Goal: Task Accomplishment & Management: Use online tool/utility

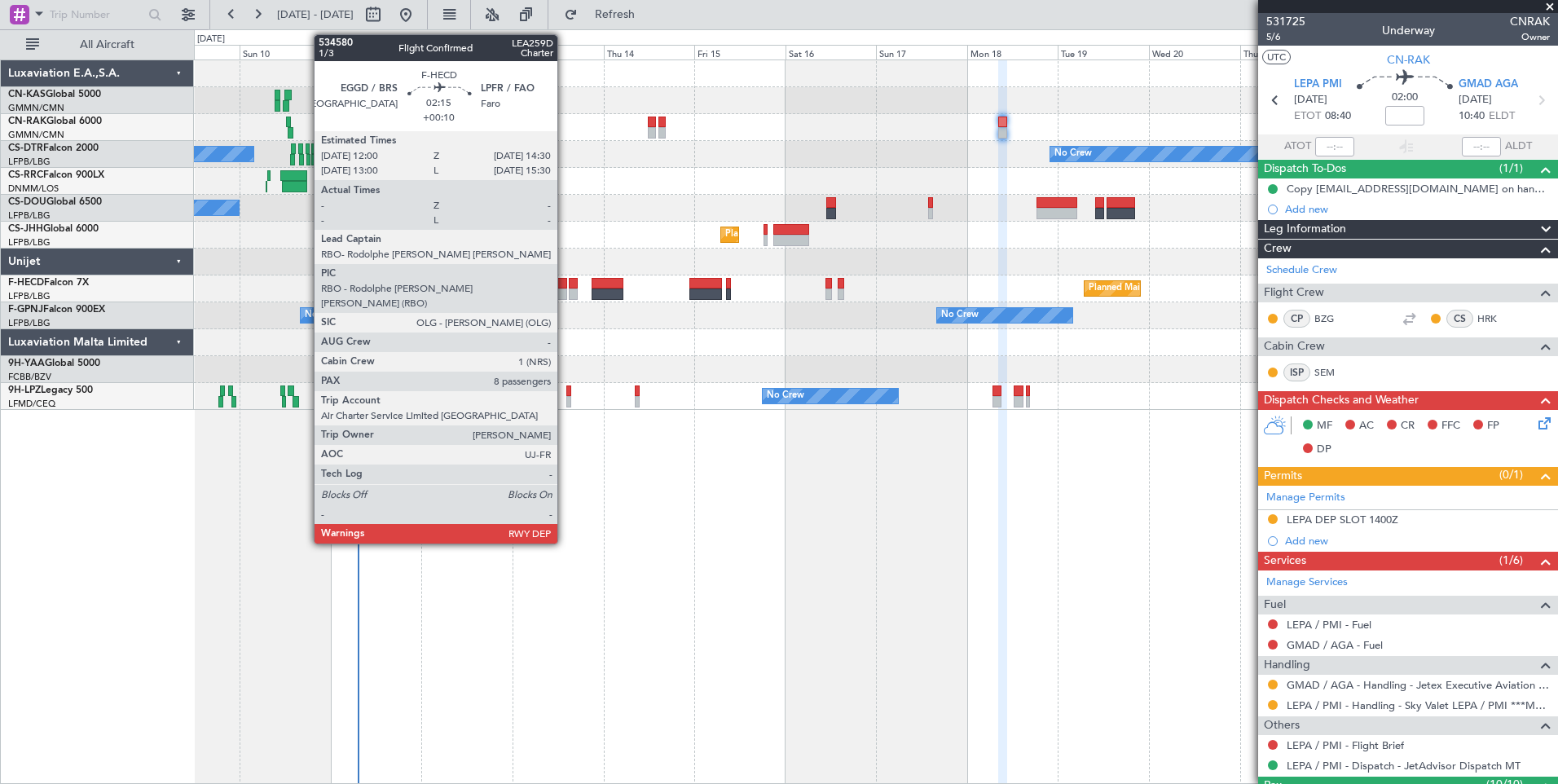
click at [565, 288] on div at bounding box center [563, 284] width 10 height 12
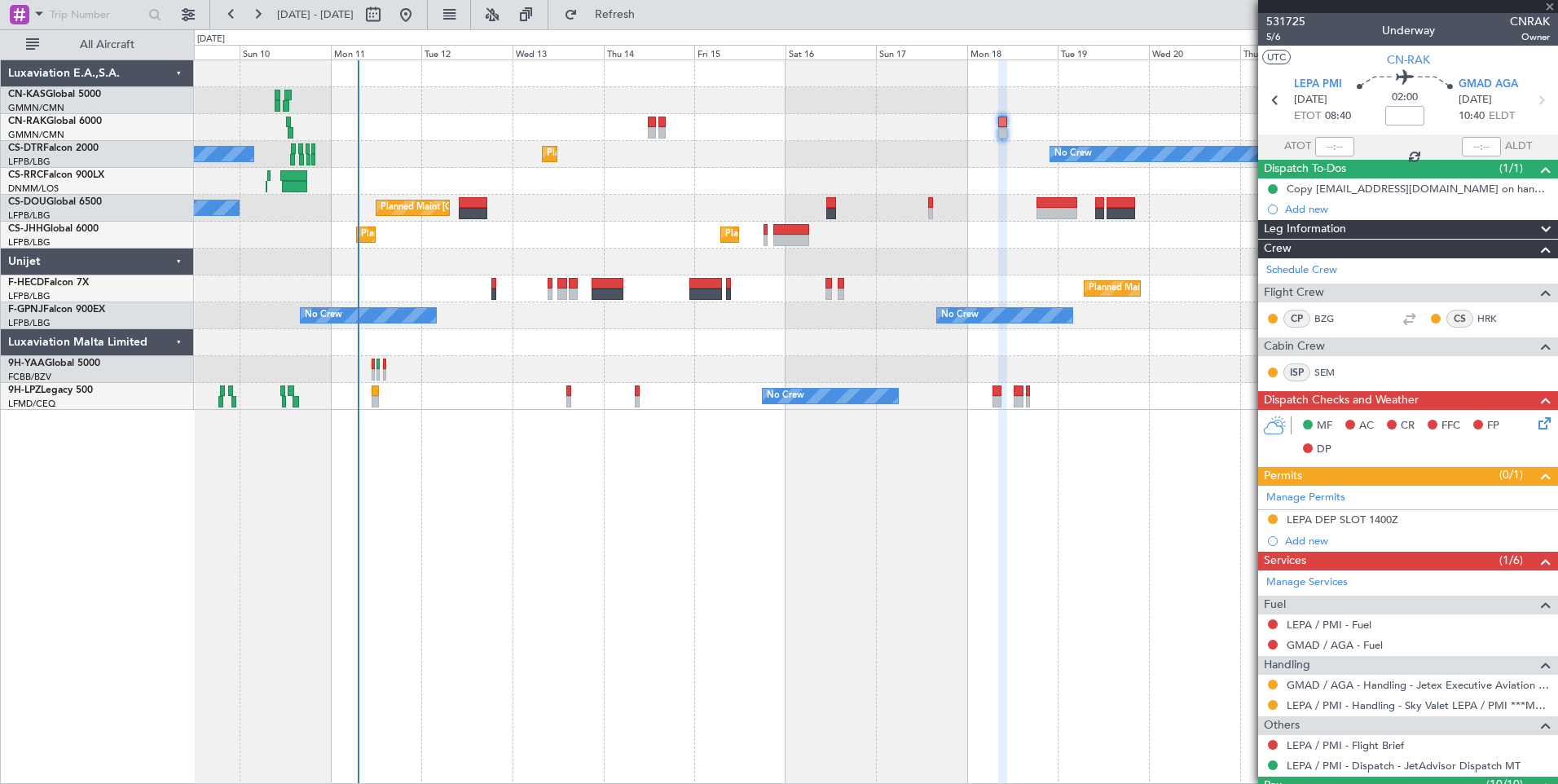
type input "+00:10"
type input "8"
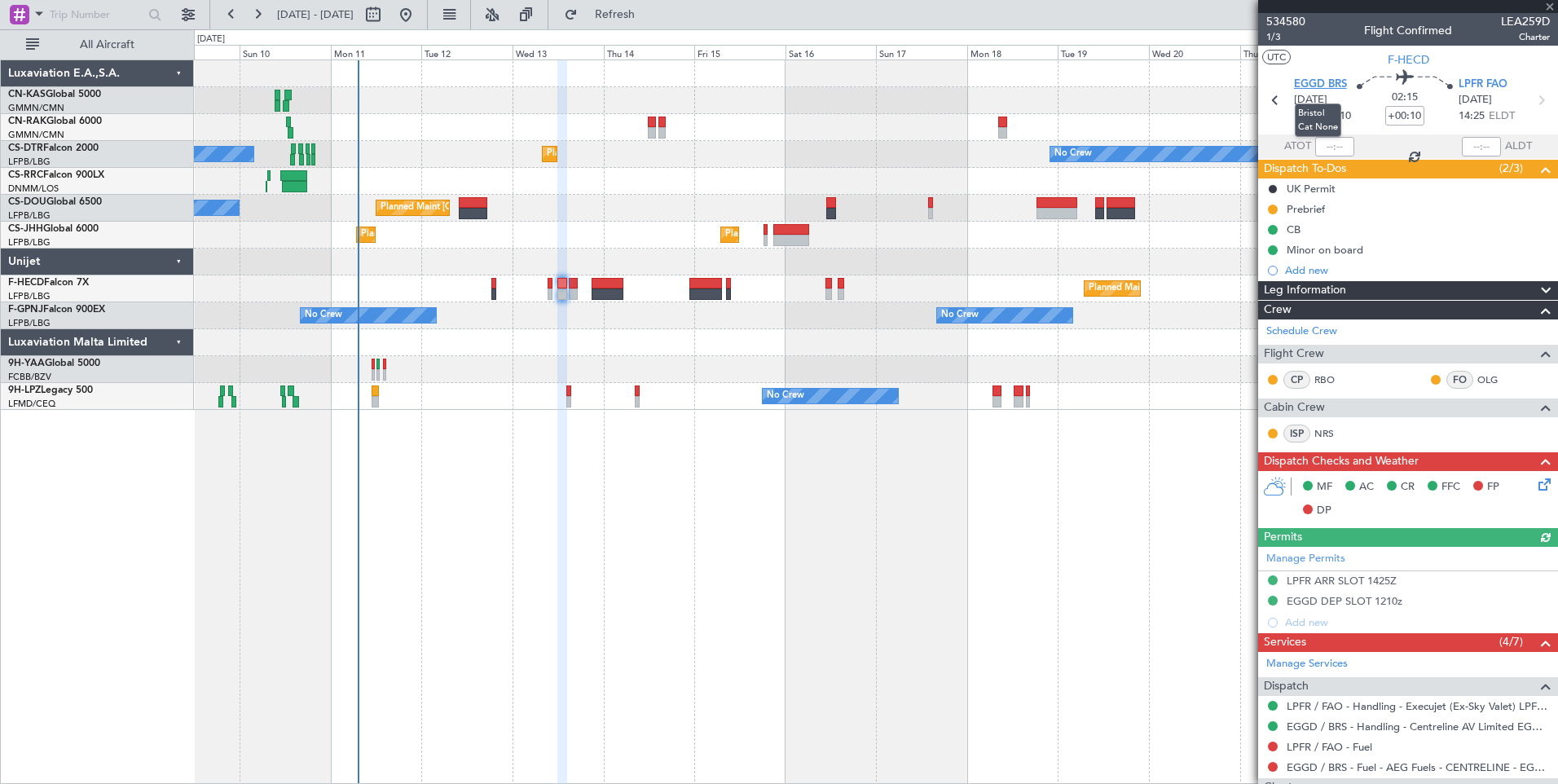
click at [1308, 81] on span "EGGD BRS" at bounding box center [1321, 84] width 53 height 16
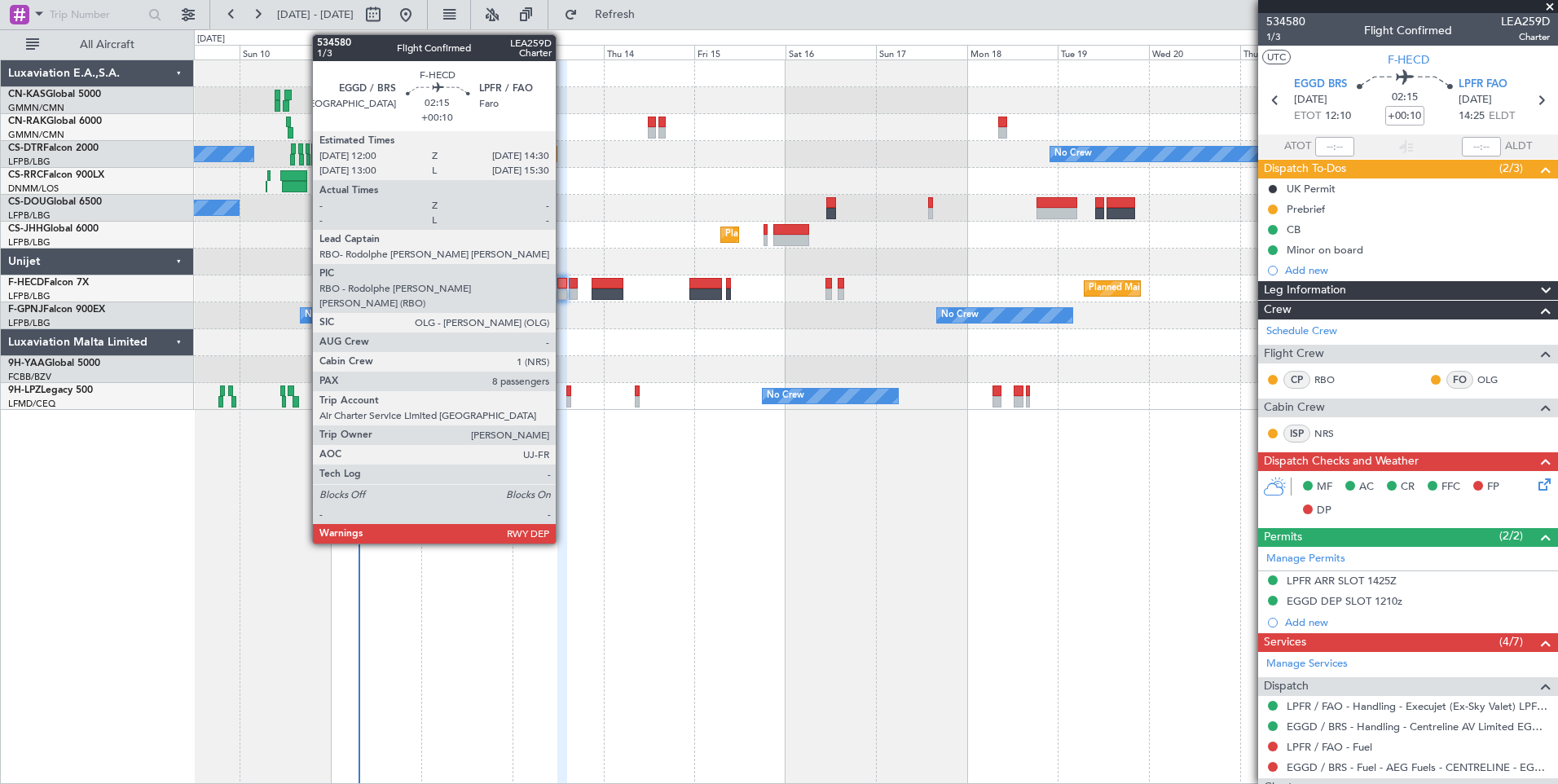
click at [562, 290] on div at bounding box center [563, 295] width 10 height 12
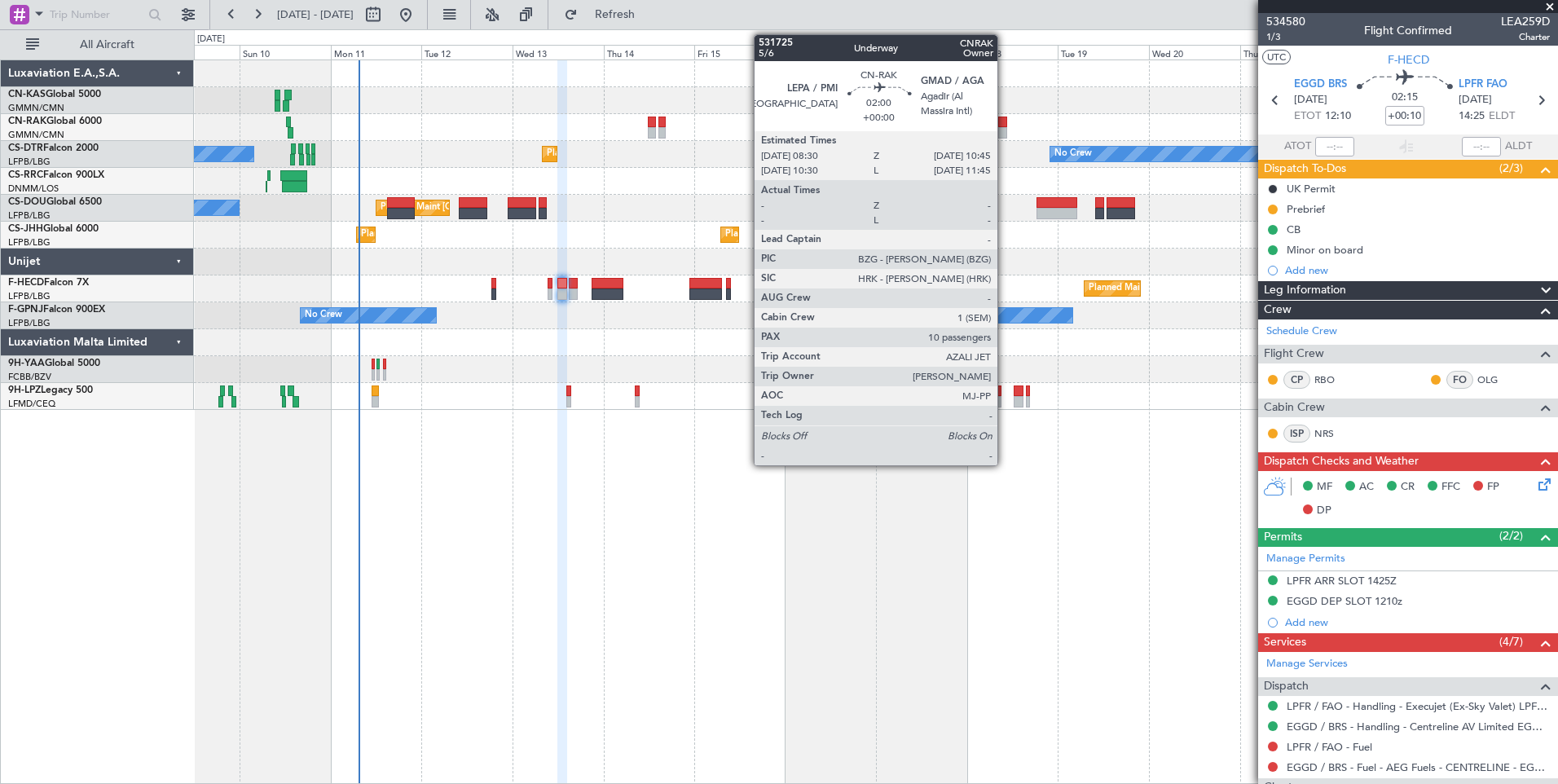
click at [1005, 133] on div at bounding box center [1002, 133] width 9 height 12
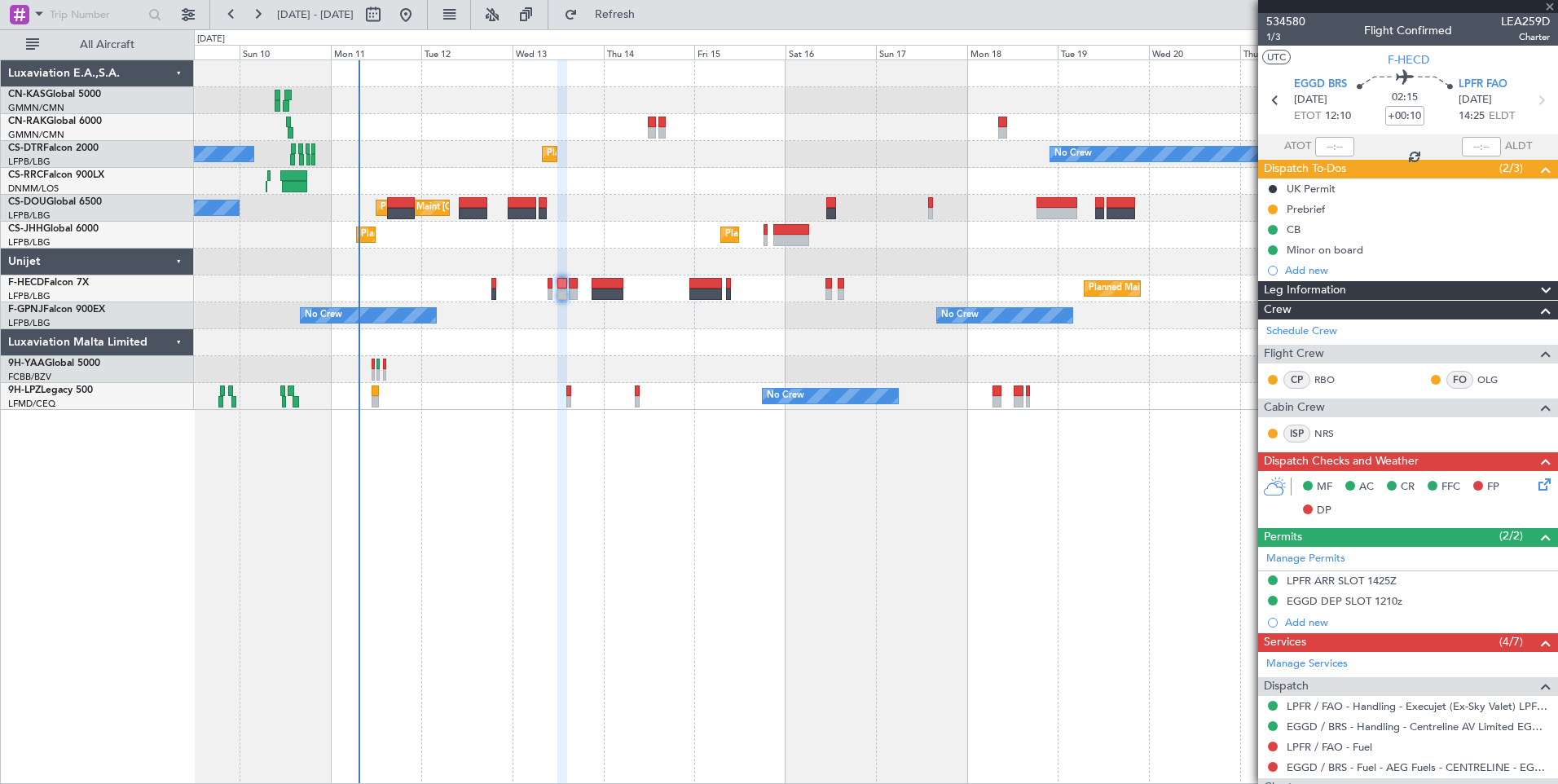
type input "10"
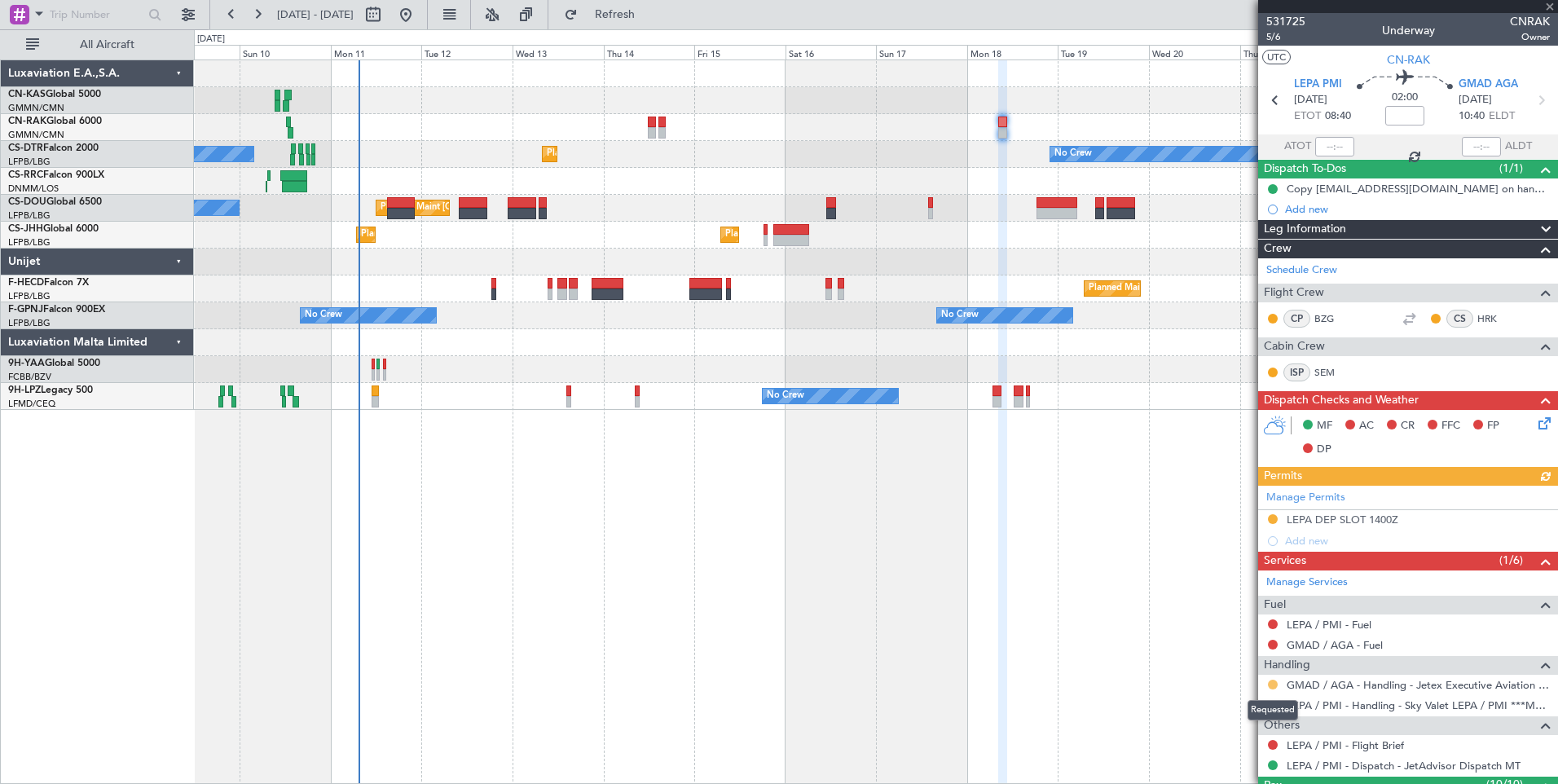
click at [1274, 682] on button at bounding box center [1273, 684] width 10 height 10
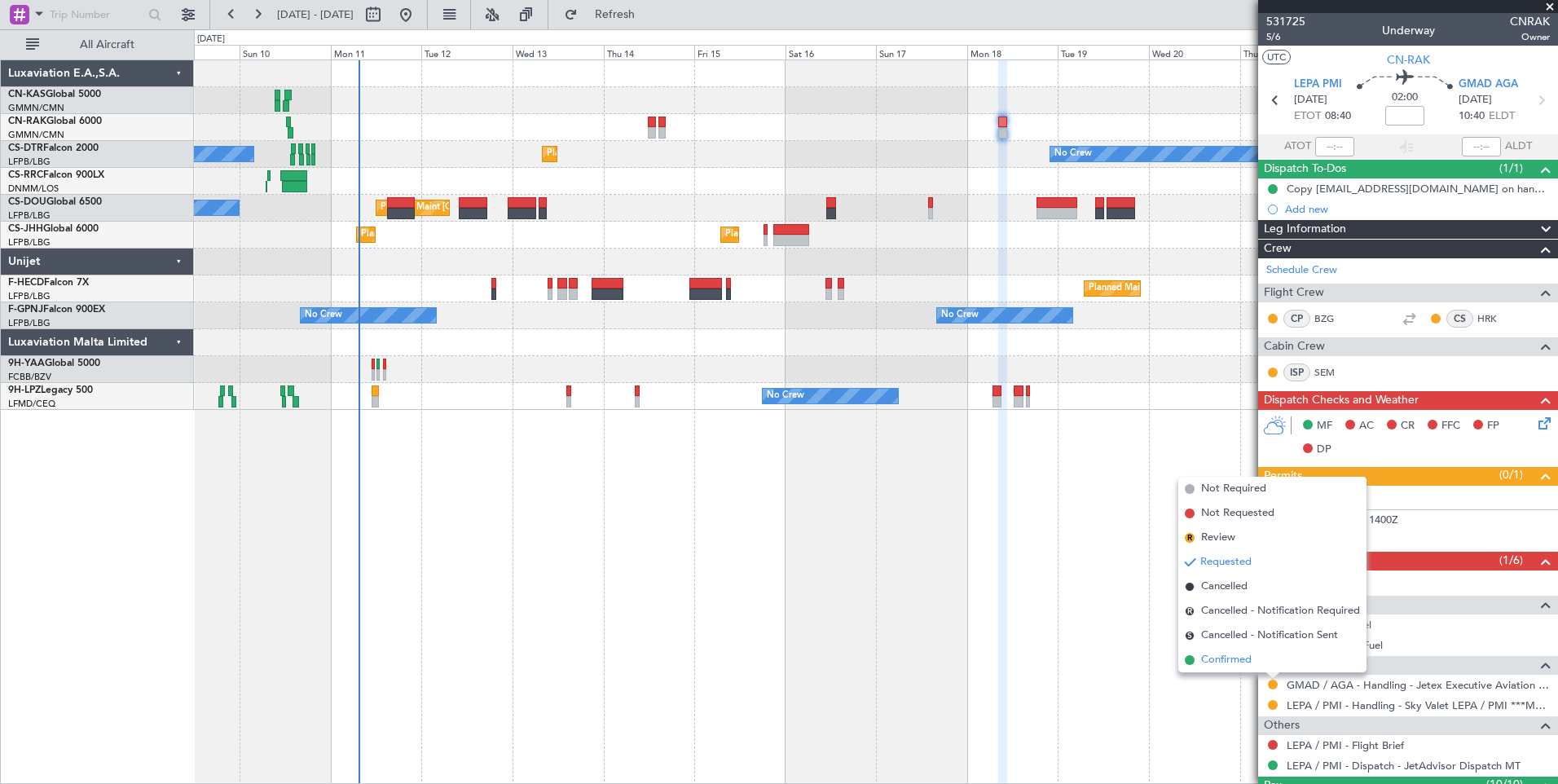
click at [1253, 657] on li "Confirmed" at bounding box center [1272, 659] width 188 height 25
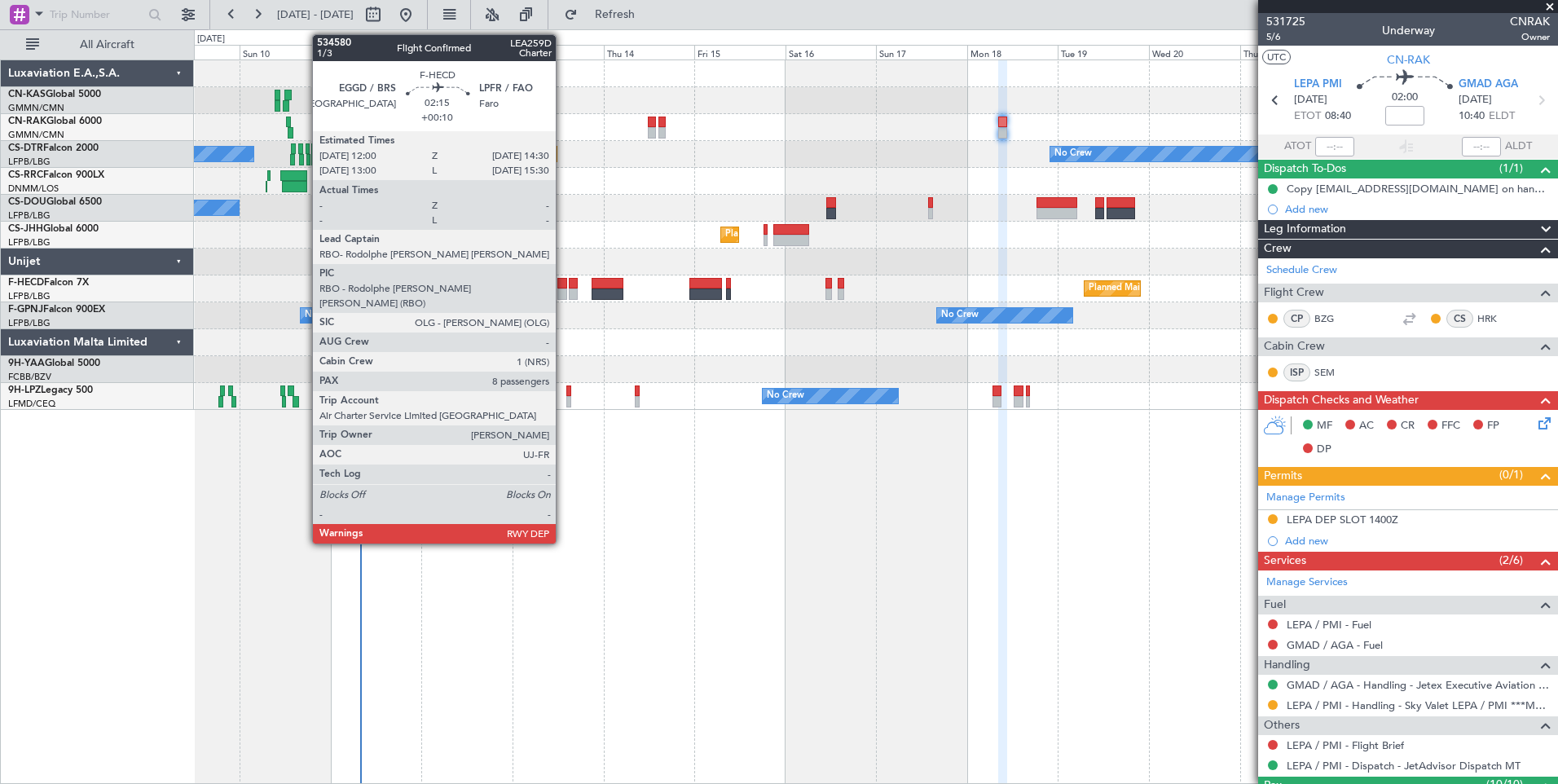
click at [563, 289] on div at bounding box center [563, 295] width 10 height 12
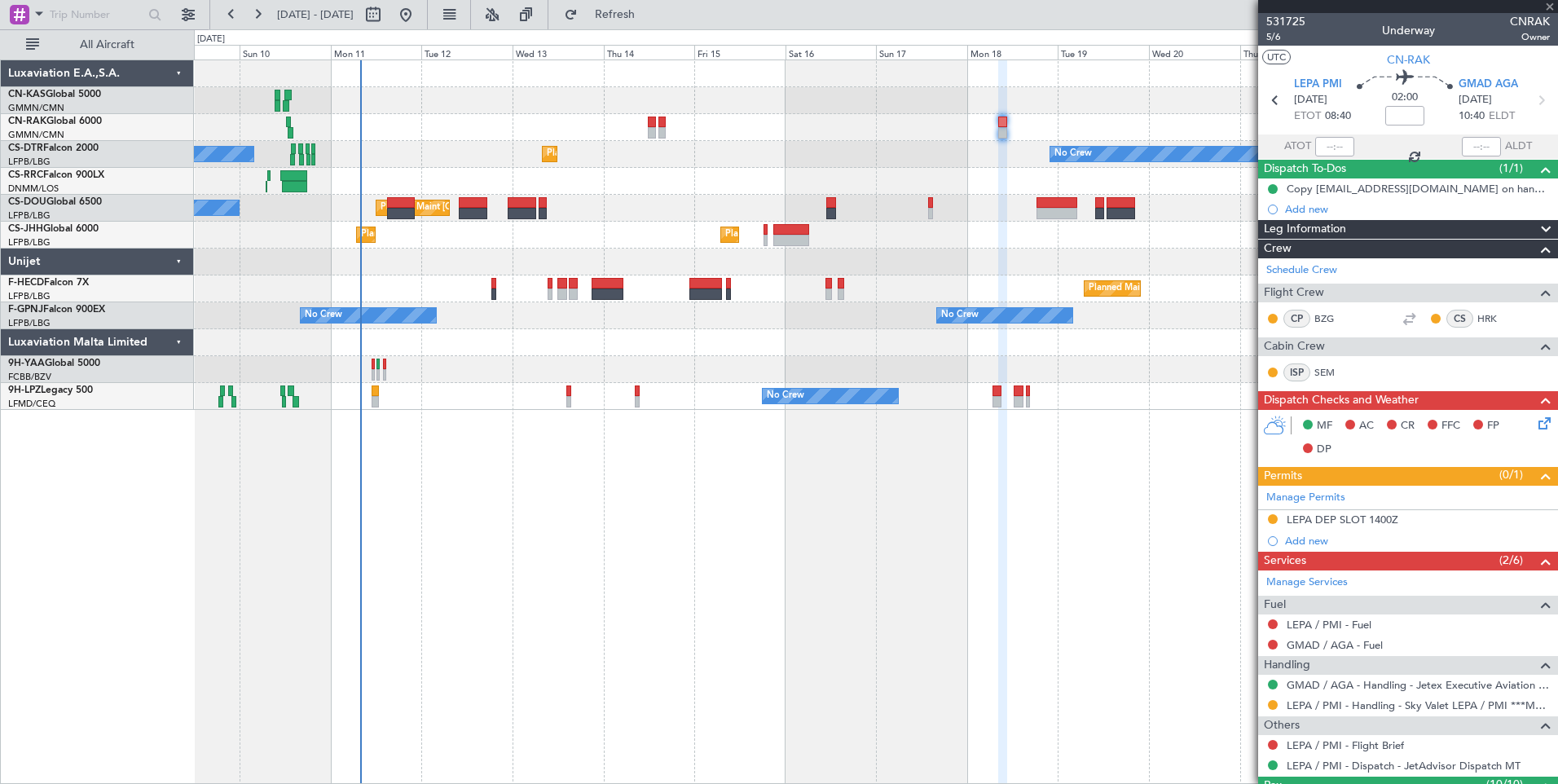
type input "+00:10"
type input "8"
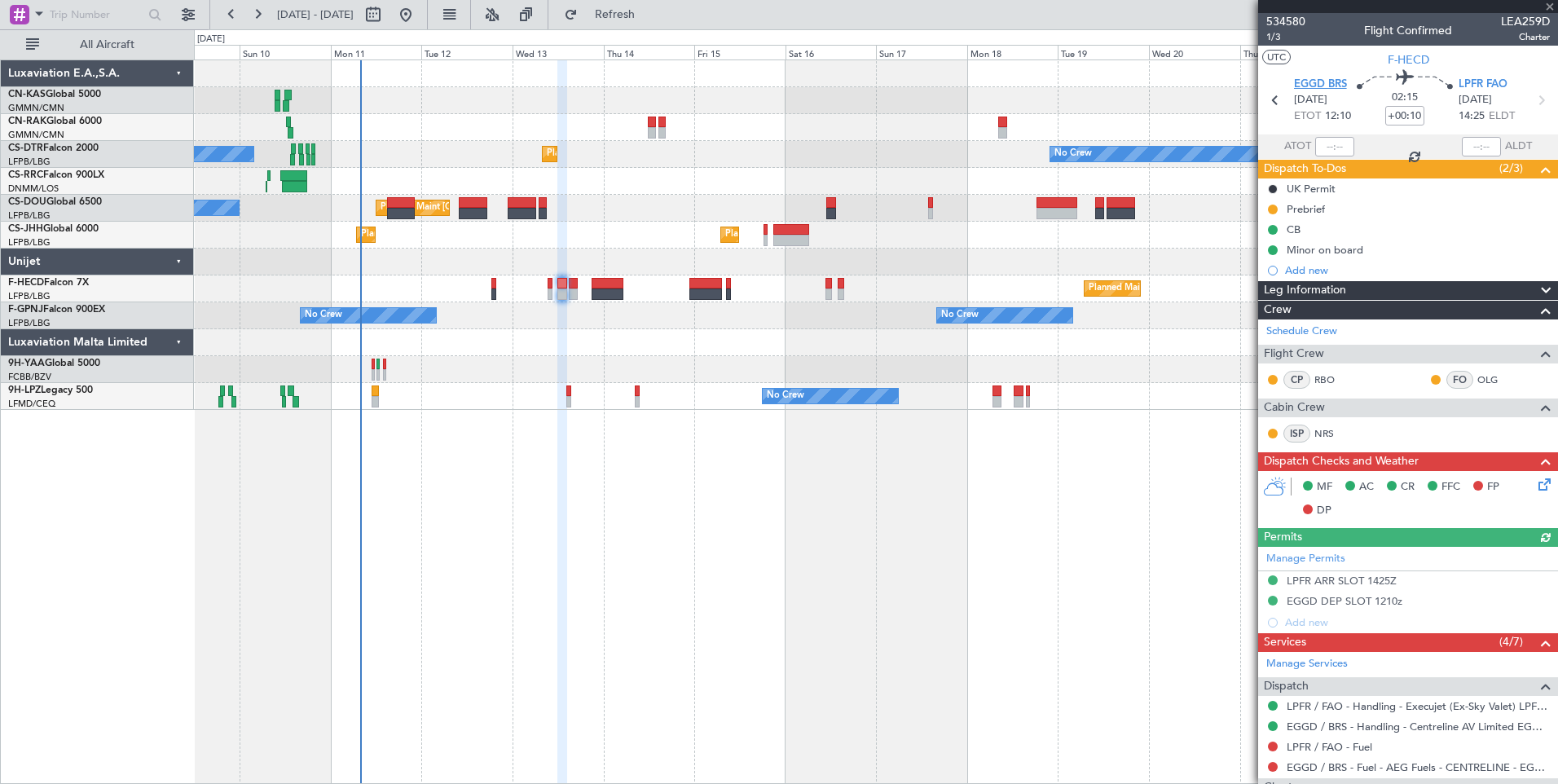
click at [1315, 85] on span "EGGD BRS" at bounding box center [1321, 84] width 53 height 16
